Goal: Information Seeking & Learning: Learn about a topic

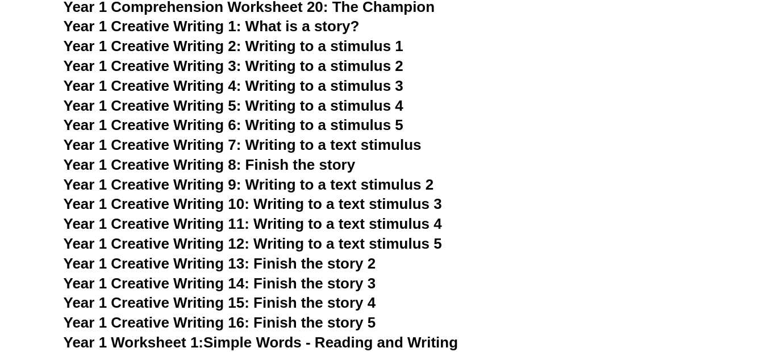
scroll to position [1592, 0]
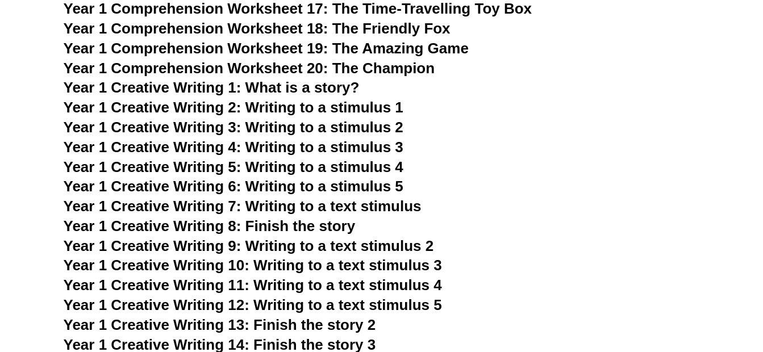
click at [301, 85] on span "Year 1 Creative Writing 1: What is a story?" at bounding box center [212, 87] width 296 height 17
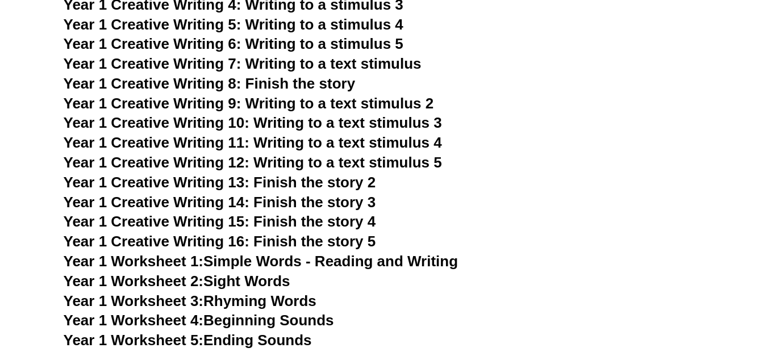
scroll to position [1572, 0]
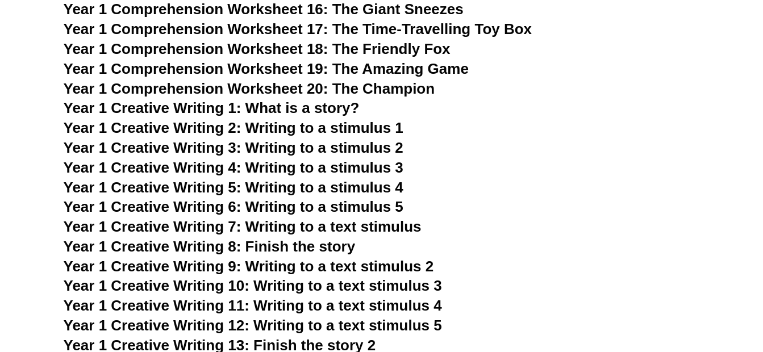
click at [423, 86] on span "Year 1 Comprehension Worksheet 20: The Champion" at bounding box center [250, 88] width 372 height 17
click at [380, 20] on span "Year 1 Comprehension Worksheet 17: The Time-Travelling Toy Box" at bounding box center [298, 28] width 469 height 17
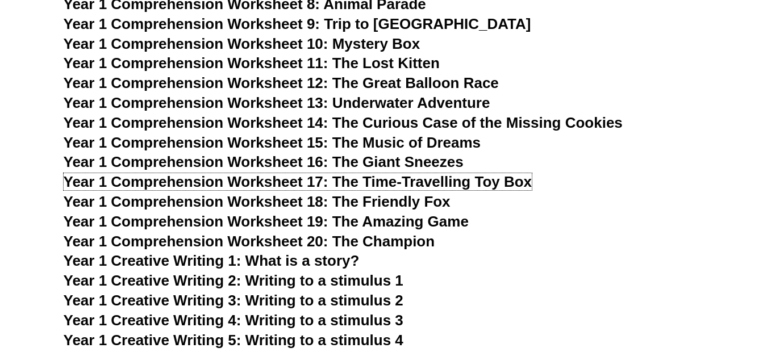
scroll to position [1413, 0]
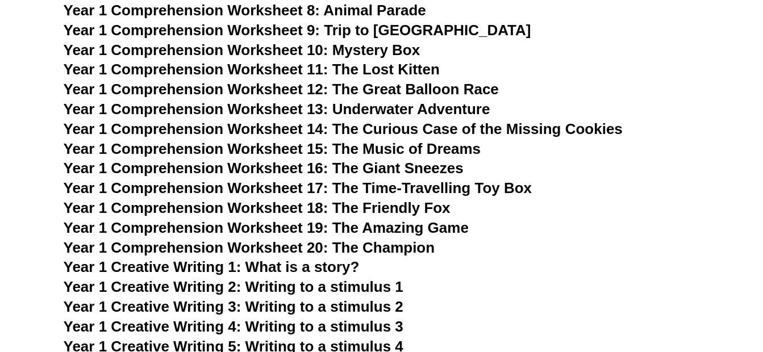
click at [397, 25] on span "Year 1 Comprehension Worksheet 9: Trip to [GEOGRAPHIC_DATA]" at bounding box center [298, 30] width 468 height 17
click at [385, 86] on span "Year 1 Comprehension Worksheet 12: The Great Balloon Race" at bounding box center [281, 89] width 435 height 17
click at [321, 268] on span "Year 1 Creative Writing 1: What is a story?" at bounding box center [212, 267] width 296 height 17
click at [331, 268] on span "Year 1 Creative Writing 1: What is a story?" at bounding box center [212, 267] width 296 height 17
click at [343, 286] on span "Year 1 Creative Writing 2: Writing to a stimulus 1" at bounding box center [234, 286] width 340 height 17
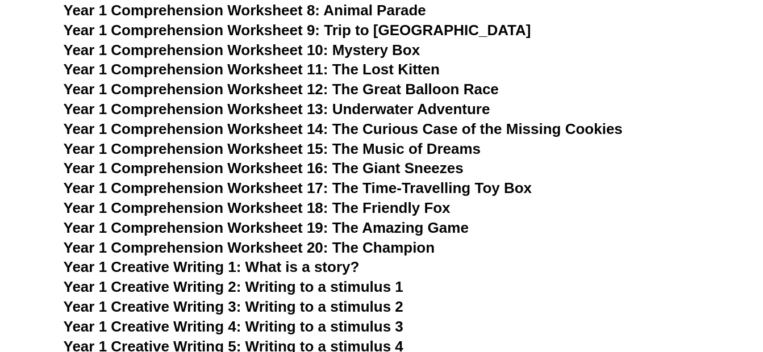
click at [306, 310] on span "Year 1 Creative Writing 3: Writing to a stimulus 2" at bounding box center [234, 306] width 340 height 17
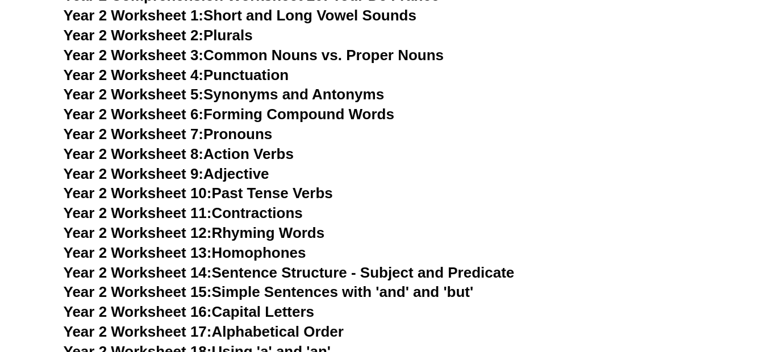
scroll to position [2821, 0]
